Goal: Transaction & Acquisition: Purchase product/service

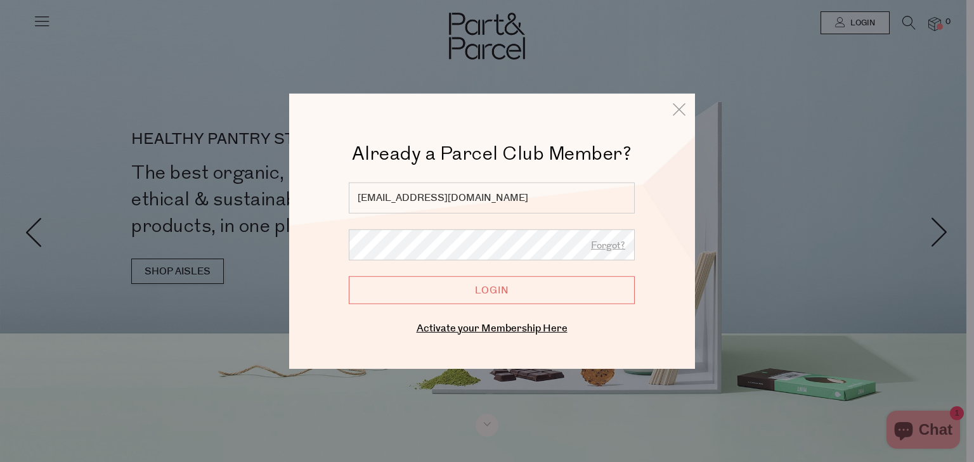
click at [555, 294] on input "Login" at bounding box center [492, 291] width 286 height 28
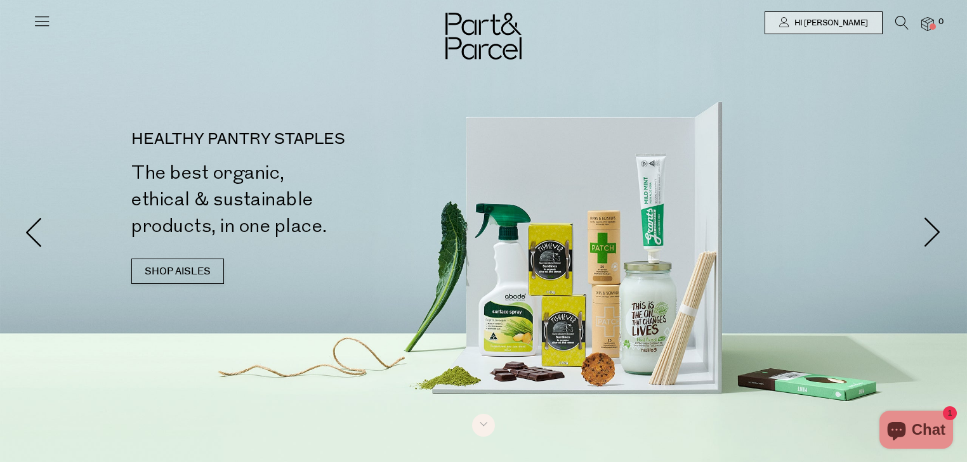
click at [897, 23] on icon at bounding box center [901, 23] width 13 height 14
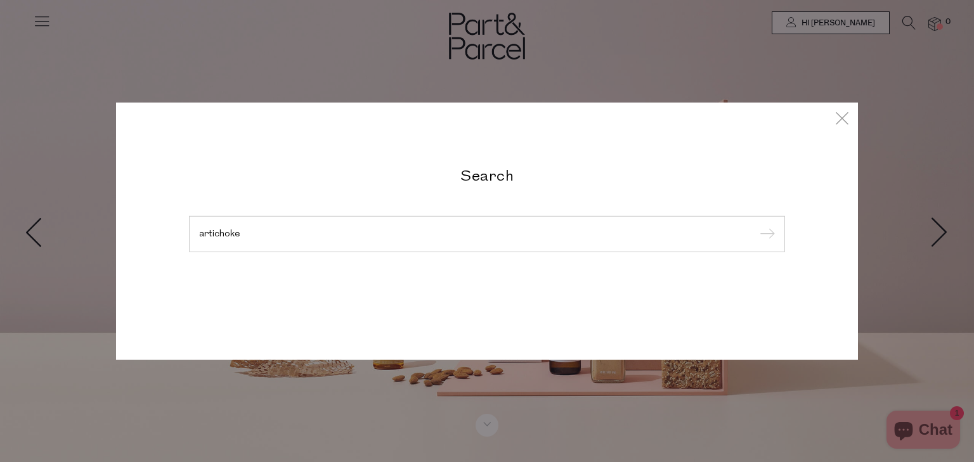
type input "artichoke"
click at [756, 225] on input "submit" at bounding box center [765, 234] width 19 height 19
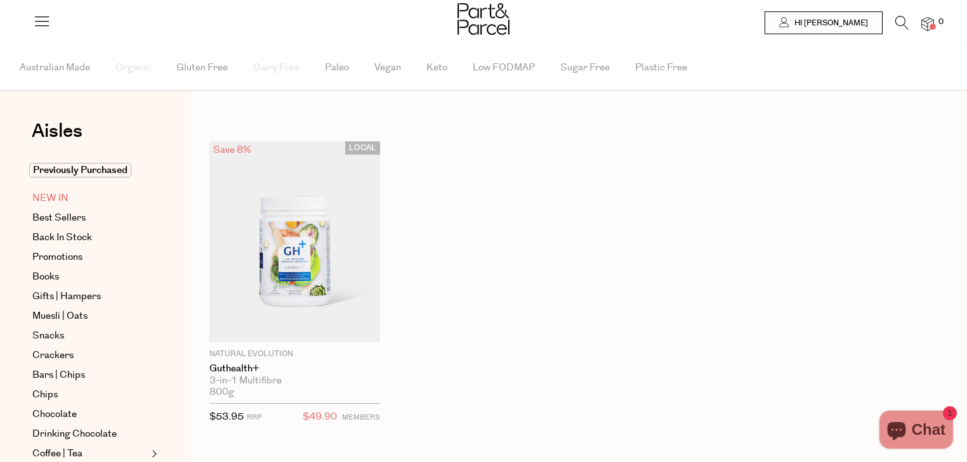
click at [65, 197] on span "NEW IN" at bounding box center [50, 198] width 36 height 15
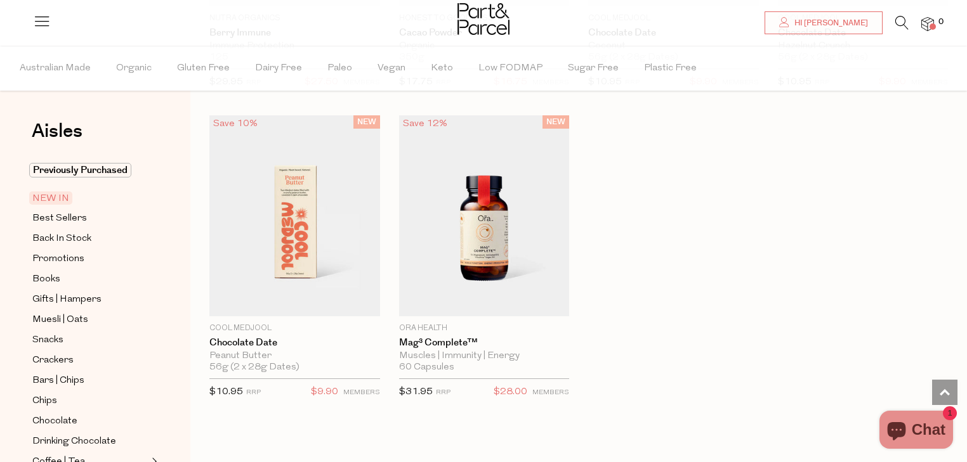
scroll to position [1015, 0]
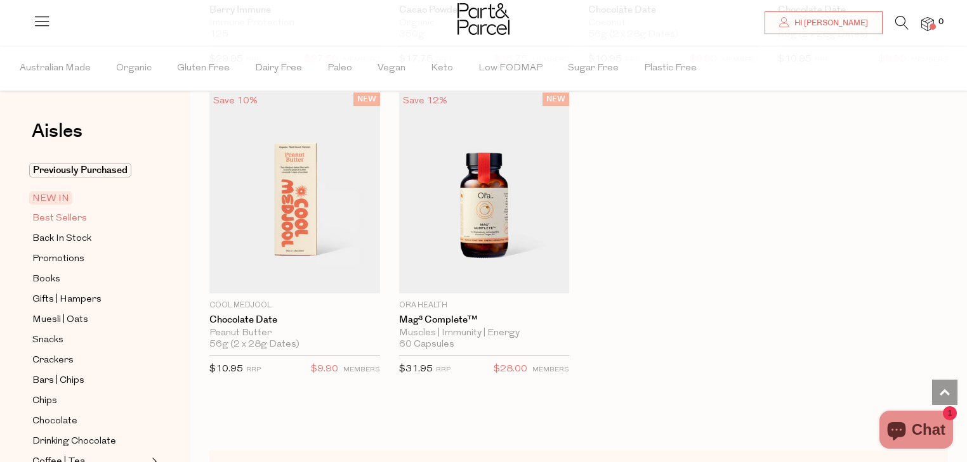
click at [52, 218] on span "Best Sellers" at bounding box center [59, 218] width 55 height 15
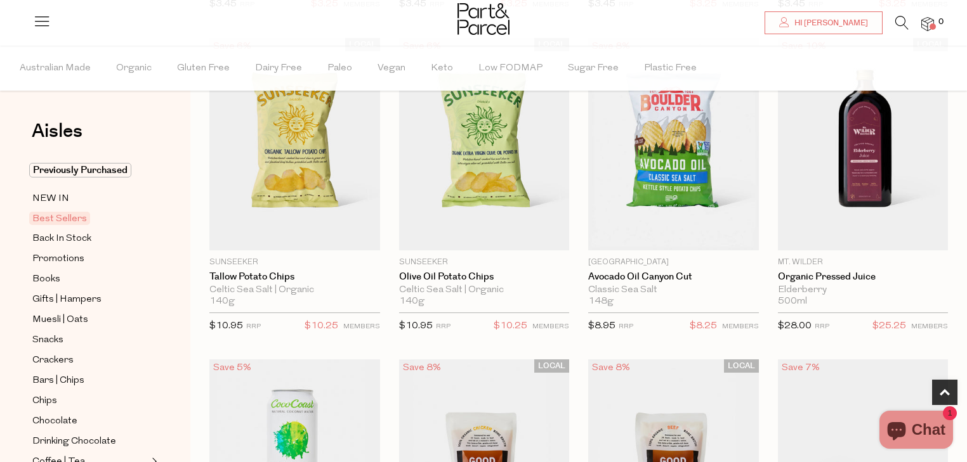
scroll to position [406, 0]
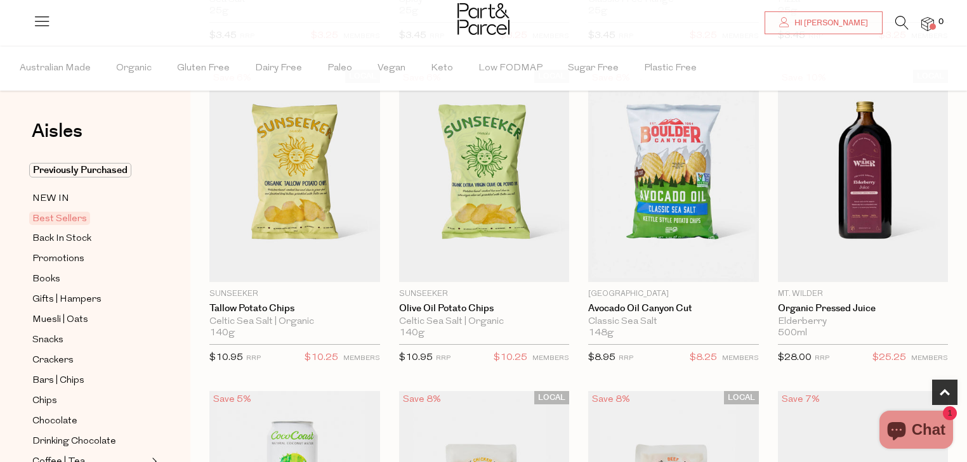
click at [901, 22] on icon at bounding box center [901, 23] width 13 height 14
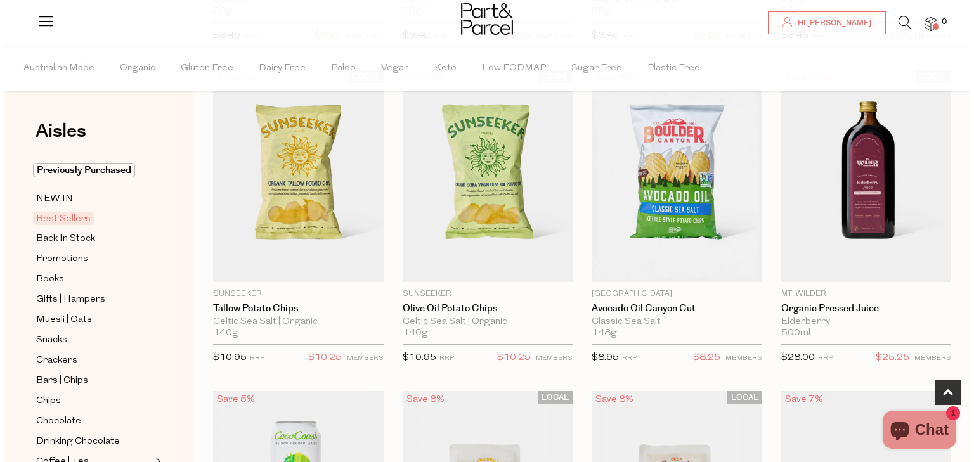
scroll to position [408, 0]
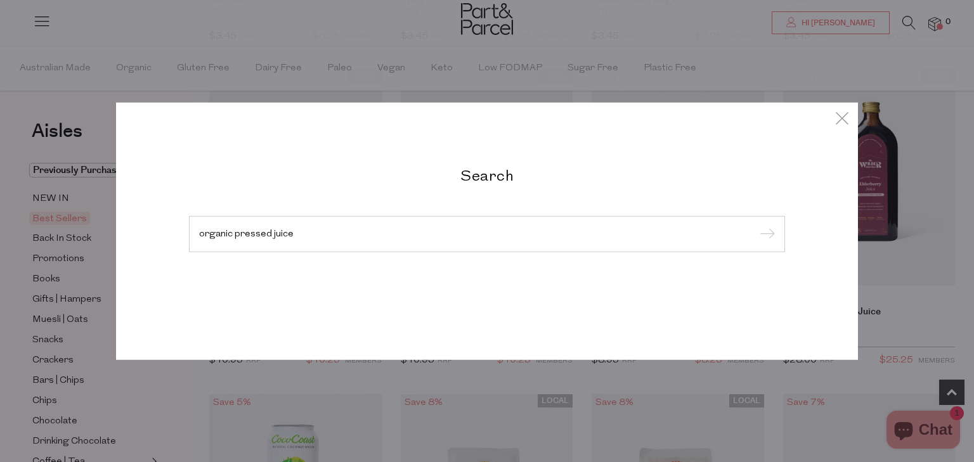
type input "organic pressed juice"
click at [756, 225] on input "submit" at bounding box center [765, 234] width 19 height 19
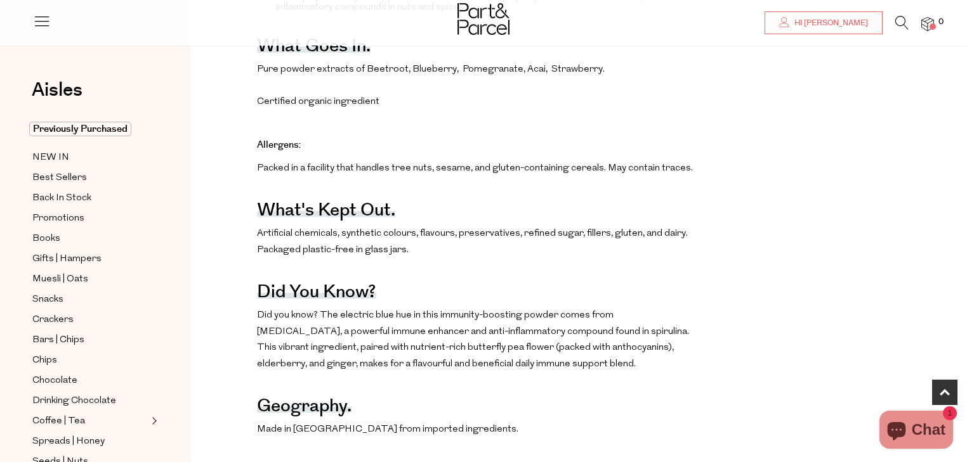
scroll to position [660, 0]
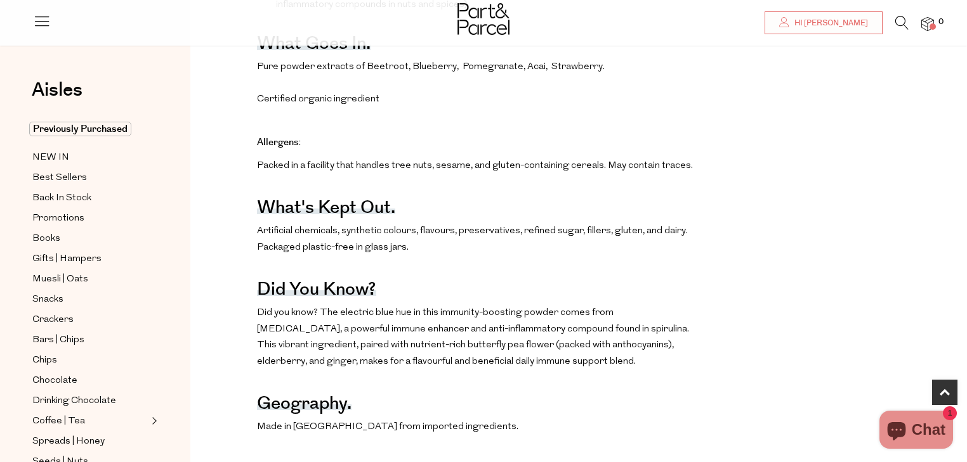
click at [505, 363] on p "Did you know? The electric blue hue in this immunity-boosting powder comes from…" at bounding box center [478, 337] width 443 height 65
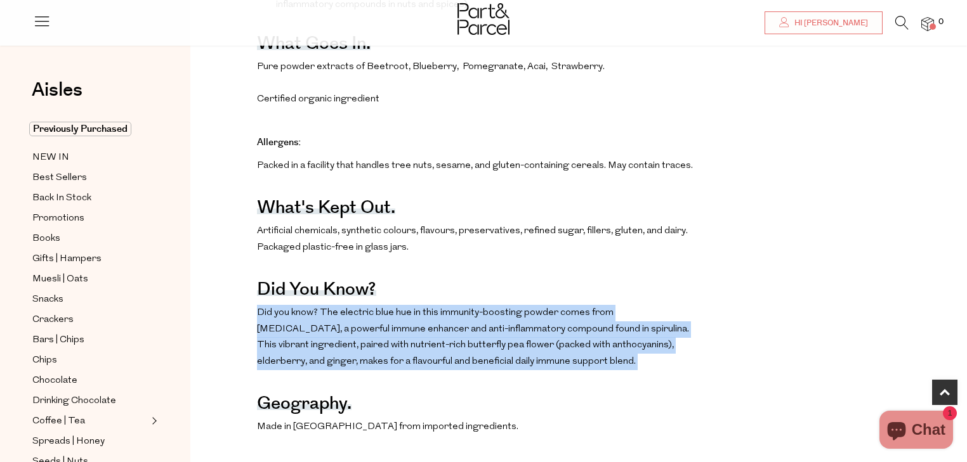
click at [505, 363] on p "Did you know? The electric blue hue in this immunity-boosting powder comes from…" at bounding box center [478, 337] width 443 height 65
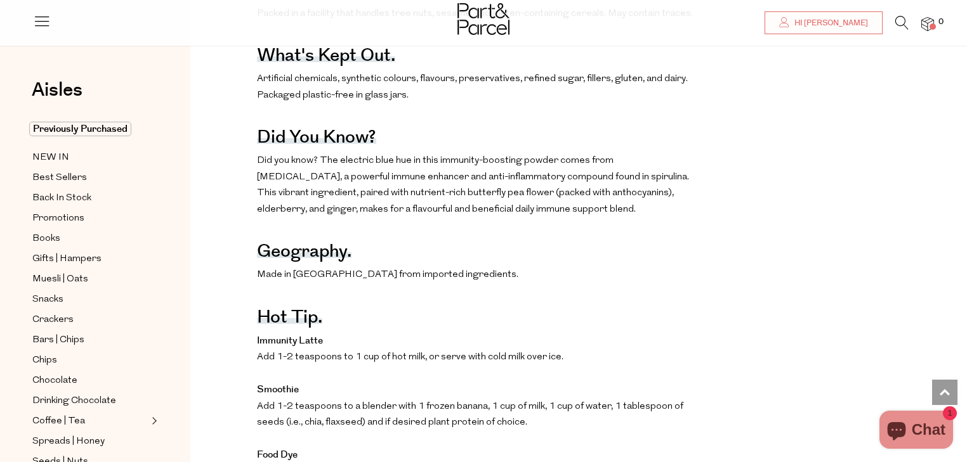
click at [720, 313] on div "The benefits. Helps to maintain bone, nerve, and immune system function (copper…" at bounding box center [578, 108] width 757 height 804
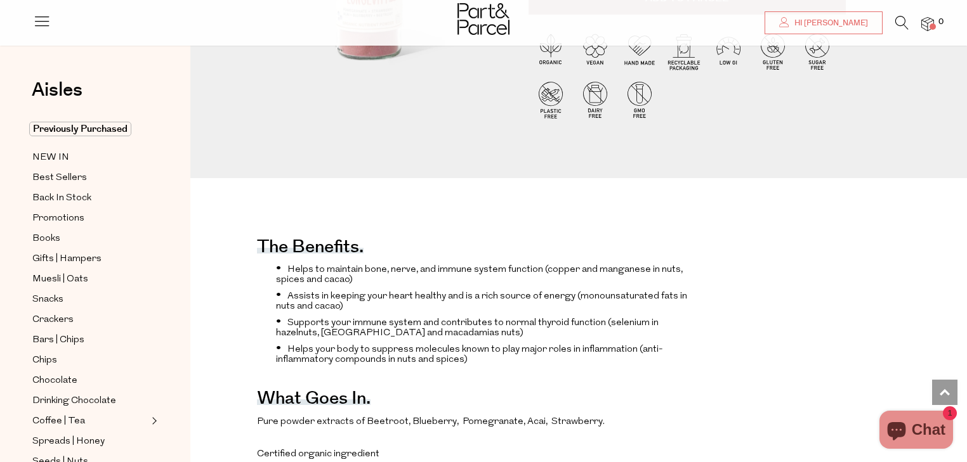
scroll to position [101, 0]
